Goal: Find specific page/section: Find specific page/section

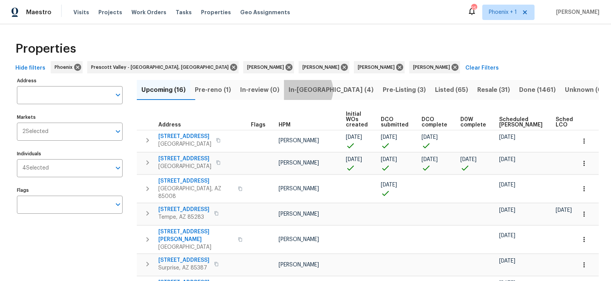
click at [320, 90] on span "In-reno (4)" at bounding box center [331, 90] width 85 height 11
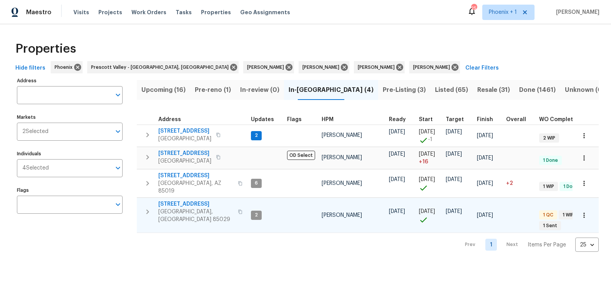
click at [187, 200] on span "3429 W Dahlia Dr" at bounding box center [195, 204] width 75 height 8
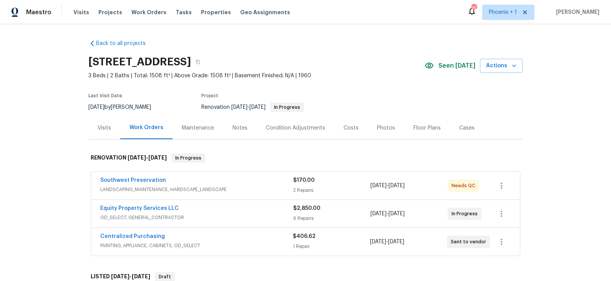
click at [243, 208] on div "Equity Property Services LLC" at bounding box center [196, 209] width 193 height 9
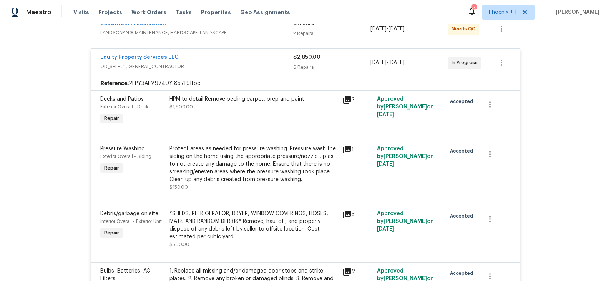
scroll to position [153, 0]
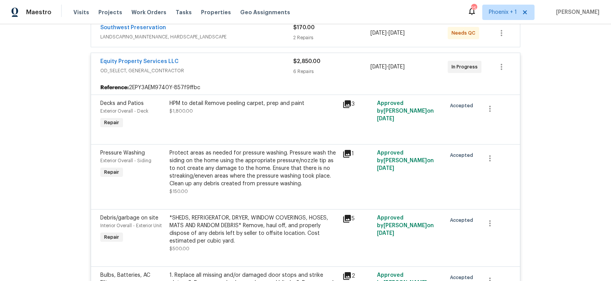
click at [227, 65] on div "Equity Property Services LLC" at bounding box center [196, 62] width 193 height 9
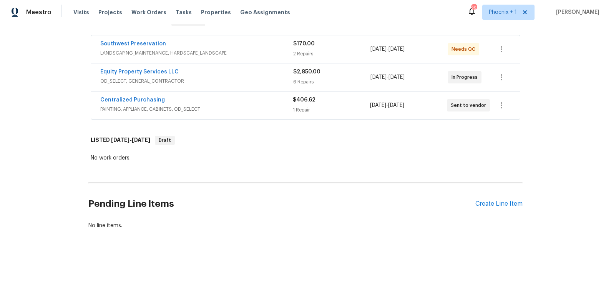
scroll to position [135, 0]
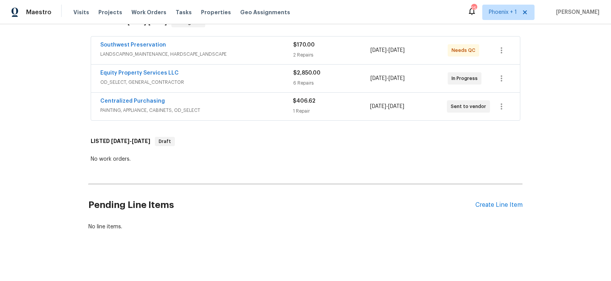
click at [231, 82] on span "OD_SELECT, GENERAL_CONTRACTOR" at bounding box center [196, 82] width 193 height 8
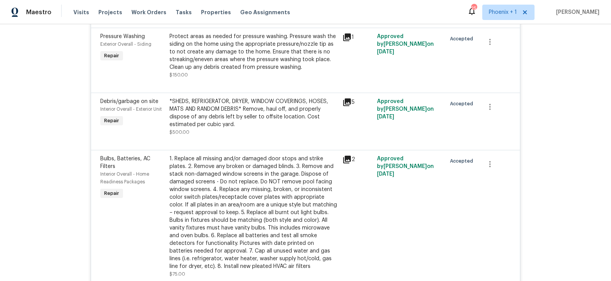
scroll to position [266, 0]
